Goal: Task Accomplishment & Management: Complete application form

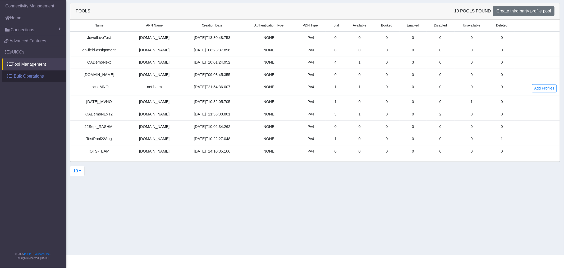
click at [23, 77] on span "Bulk Operations" at bounding box center [29, 76] width 30 height 6
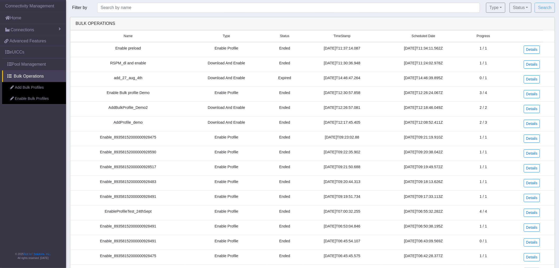
click at [30, 89] on link "Add Bulk Profiles" at bounding box center [34, 87] width 64 height 11
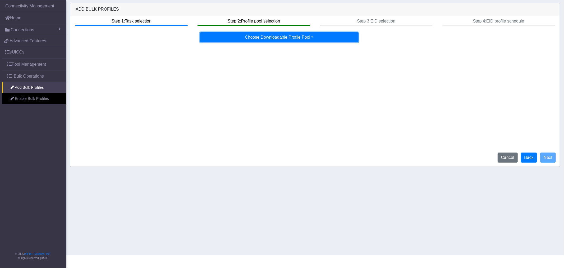
click at [254, 36] on button "Choose Downloadable Profile Pool" at bounding box center [279, 37] width 159 height 10
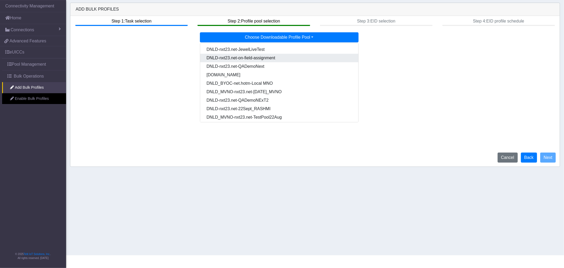
click at [238, 60] on Pool62d385b5-899c-4c9f-a78f-e90bbf7285d2-dropdown "DNLD-nxt23.net-on-field-assignment" at bounding box center [279, 58] width 158 height 8
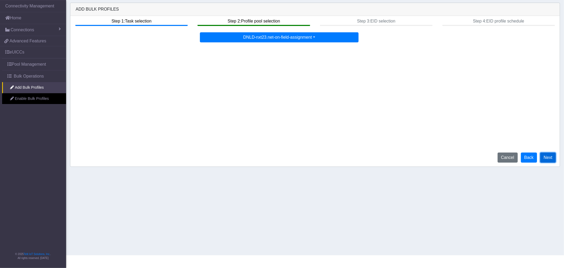
click at [550, 155] on button "Next" at bounding box center [548, 157] width 16 height 10
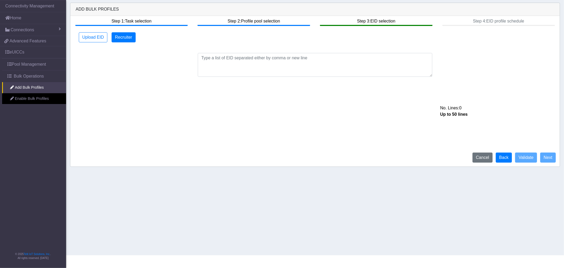
click at [229, 52] on div "No. Lines: 0 Up to 50 lines" at bounding box center [315, 62] width 485 height 30
click at [504, 159] on button "Back" at bounding box center [504, 157] width 16 height 10
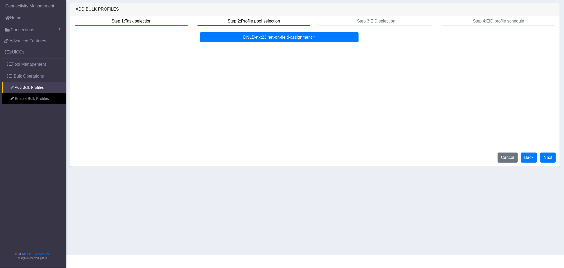
click at [30, 88] on link "Add Bulk Profiles" at bounding box center [34, 87] width 64 height 11
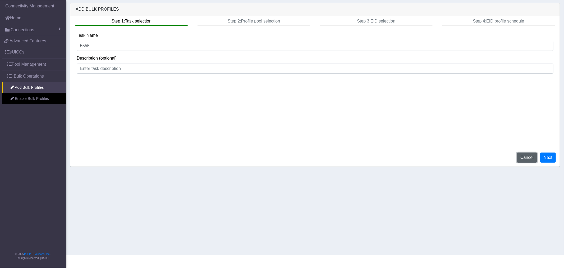
click at [525, 159] on button "Cancel" at bounding box center [527, 157] width 20 height 10
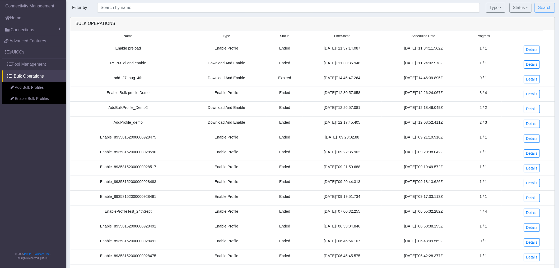
click at [29, 89] on link "Add Bulk Profiles" at bounding box center [34, 87] width 64 height 11
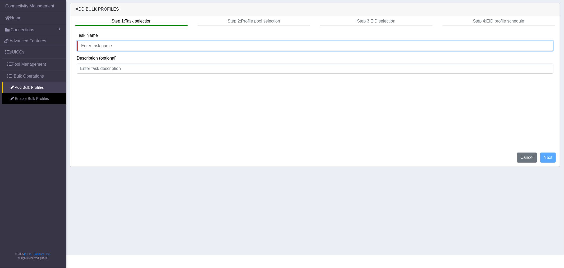
click at [220, 47] on input "text" at bounding box center [315, 46] width 477 height 10
type input "rrr"
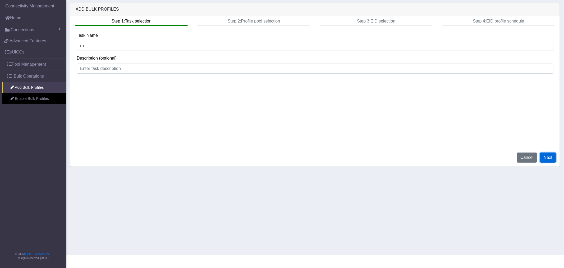
click at [549, 159] on button "Next" at bounding box center [548, 157] width 16 height 10
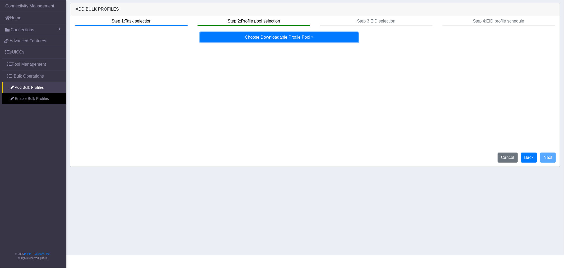
click at [252, 41] on button "Choose Downloadable Profile Pool" at bounding box center [279, 37] width 159 height 10
